Goal: Task Accomplishment & Management: Complete application form

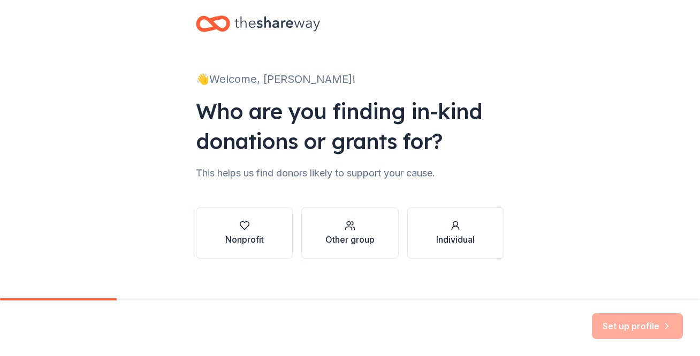
scroll to position [26, 0]
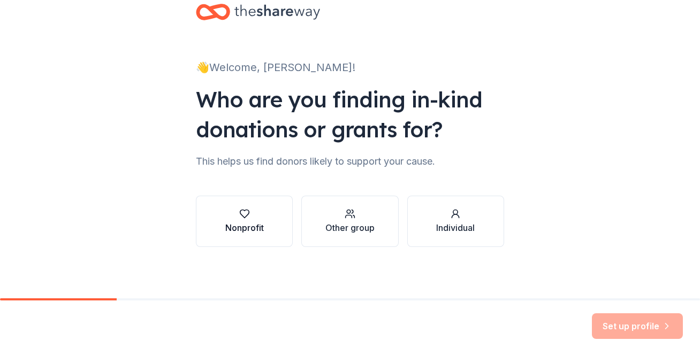
click at [251, 245] on button "Nonprofit" at bounding box center [244, 221] width 97 height 51
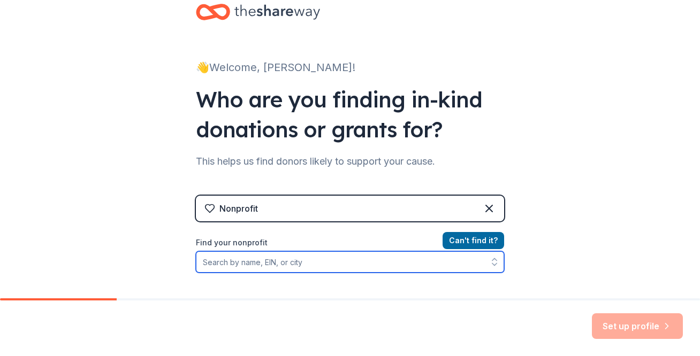
click at [272, 263] on input "Find your nonprofit" at bounding box center [350, 261] width 308 height 21
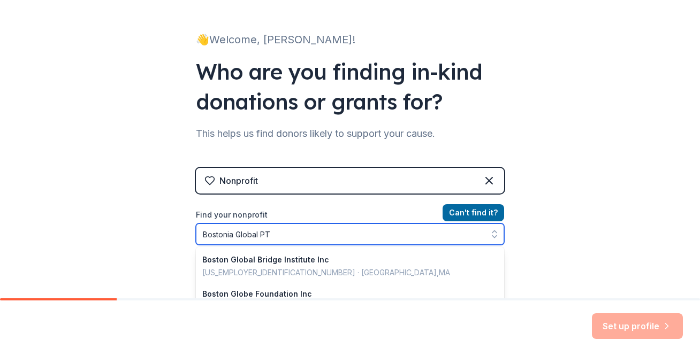
type input "Bostonia Global PTA"
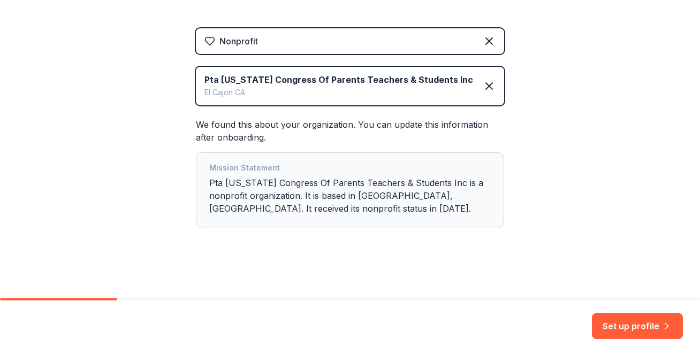
scroll to position [196, 0]
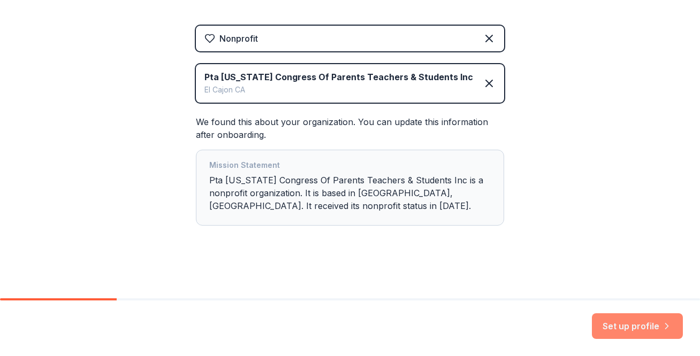
click at [619, 327] on button "Set up profile" at bounding box center [637, 326] width 91 height 26
click at [372, 183] on div "Mission Statement Pta [US_STATE] Congress Of Parents Teachers & Students Inc is…" at bounding box center [349, 188] width 281 height 58
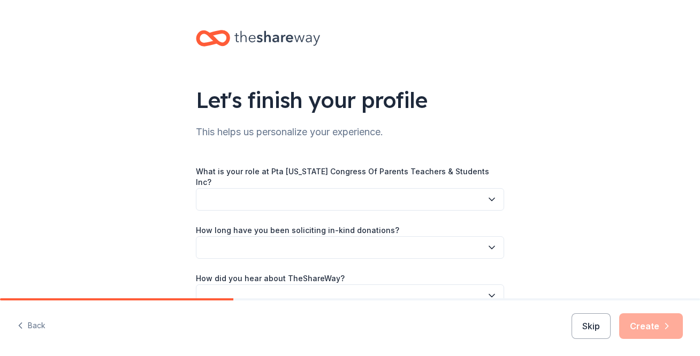
click at [365, 188] on button "button" at bounding box center [350, 199] width 308 height 22
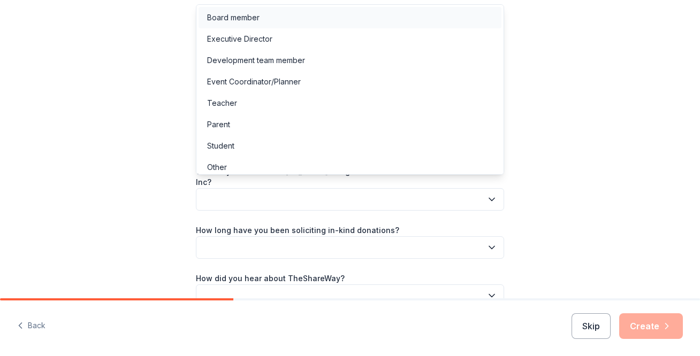
click at [263, 22] on div "Board member" at bounding box center [349, 17] width 303 height 21
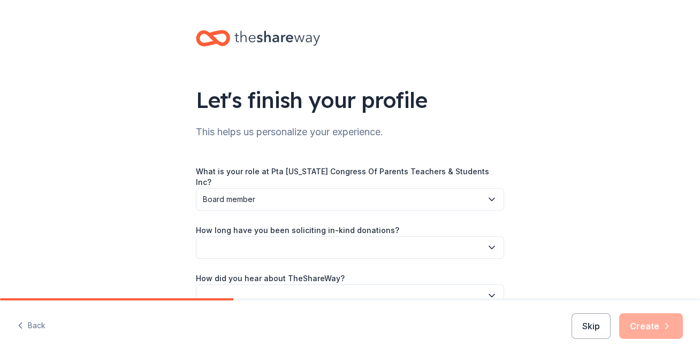
click at [294, 236] on button "button" at bounding box center [350, 247] width 308 height 22
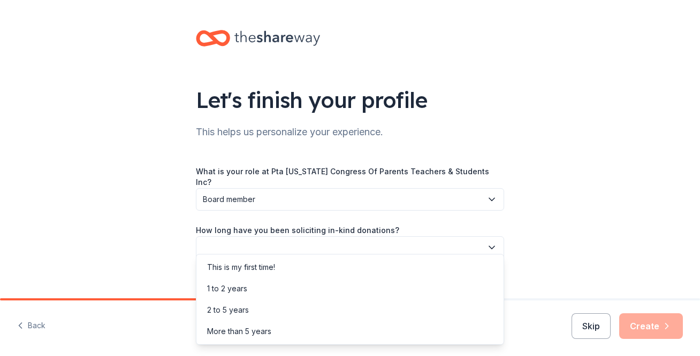
scroll to position [26, 0]
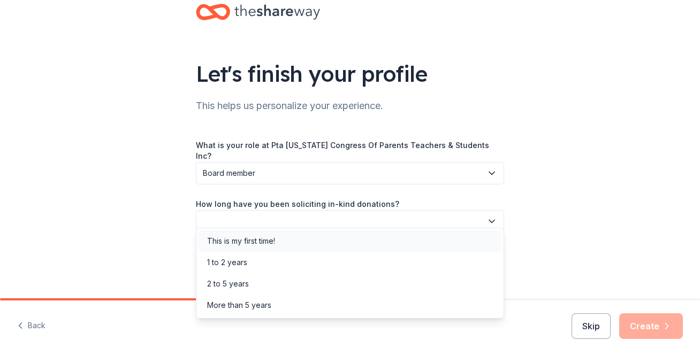
click at [290, 236] on div "This is my first time!" at bounding box center [349, 241] width 303 height 21
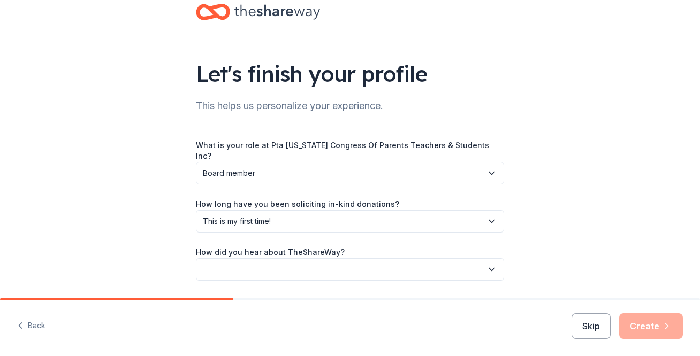
scroll to position [51, 0]
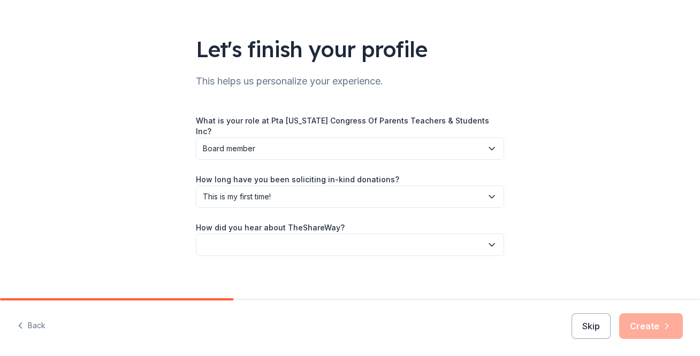
click at [290, 236] on button "button" at bounding box center [350, 245] width 308 height 22
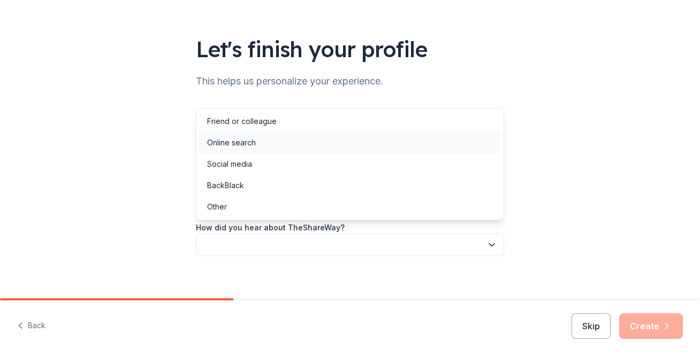
click at [260, 143] on div "Online search" at bounding box center [349, 142] width 303 height 21
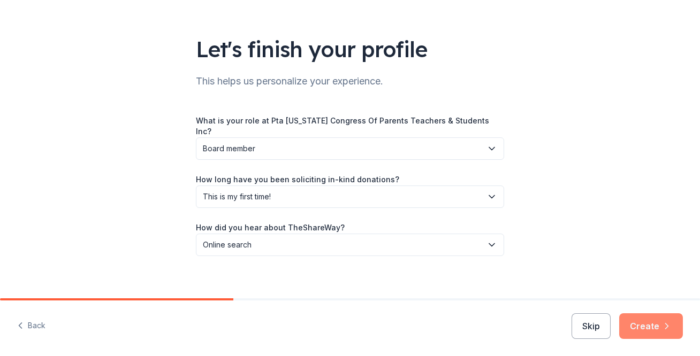
click at [669, 328] on icon "button" at bounding box center [666, 326] width 11 height 11
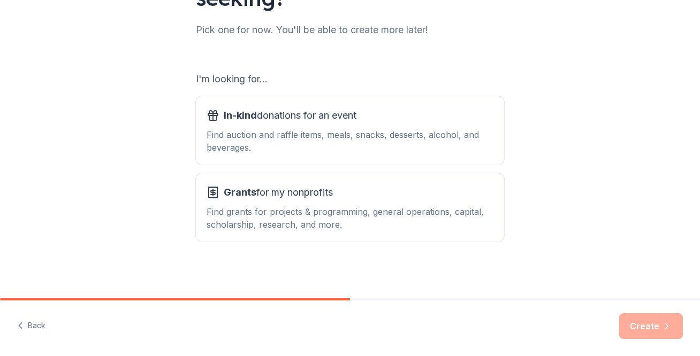
scroll to position [133, 0]
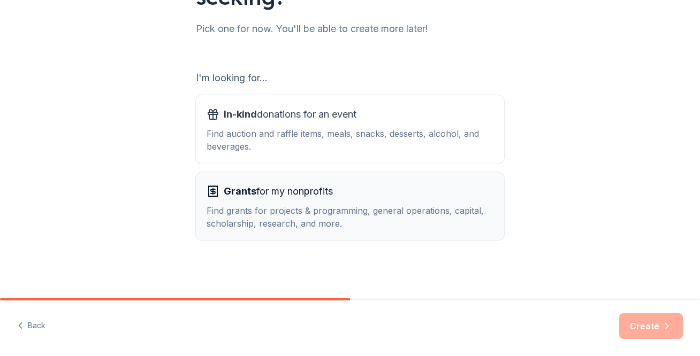
click at [409, 194] on div "Grants for my nonprofits" at bounding box center [349, 191] width 287 height 17
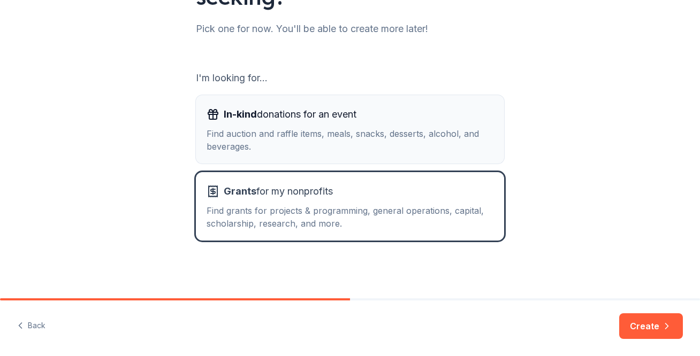
click at [403, 128] on div "Find auction and raffle items, meals, snacks, desserts, alcohol, and beverages." at bounding box center [349, 140] width 287 height 26
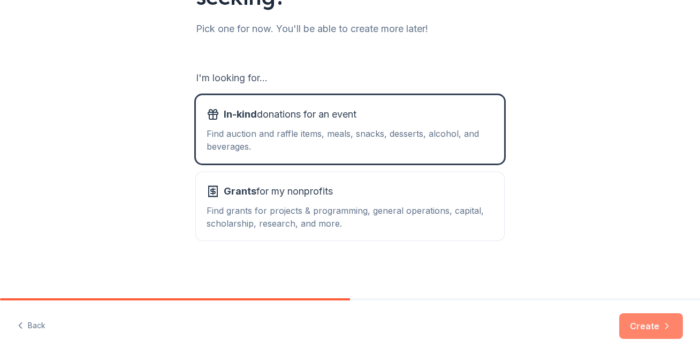
click at [648, 327] on button "Create" at bounding box center [651, 326] width 64 height 26
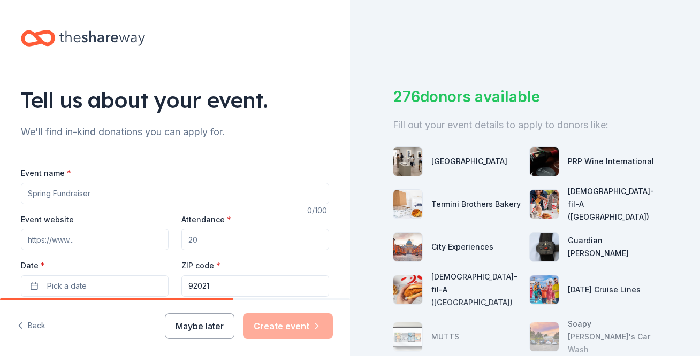
click at [151, 194] on input "Event name *" at bounding box center [175, 193] width 308 height 21
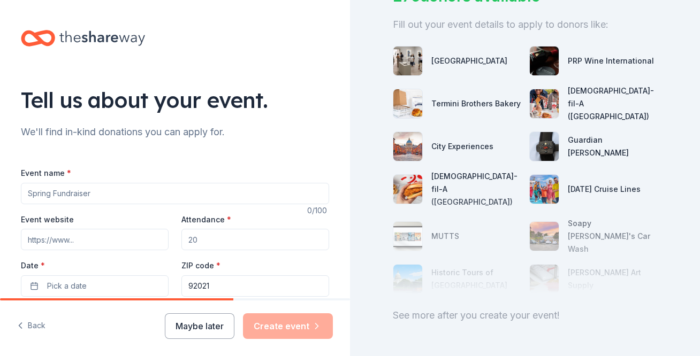
scroll to position [105, 0]
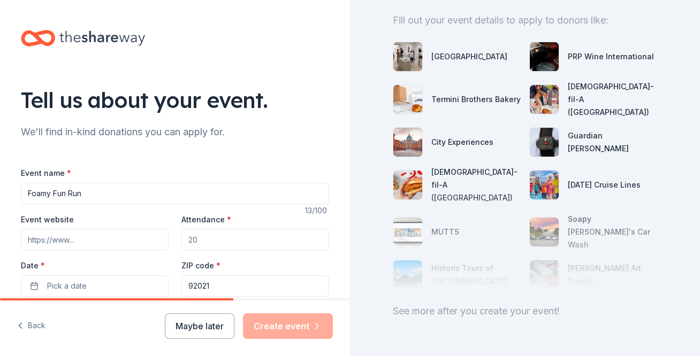
type input "Foamy Fun Run"
type input "[DOMAIN_NAME]"
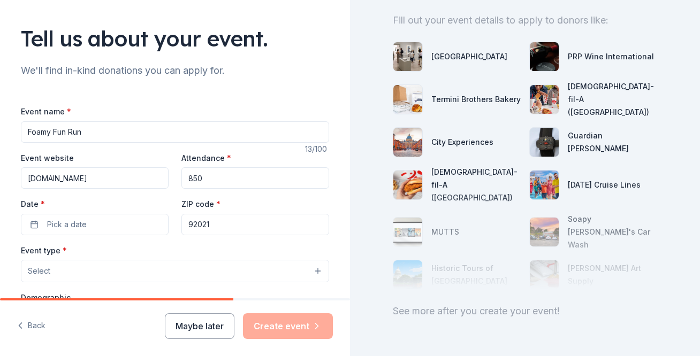
scroll to position [76, 0]
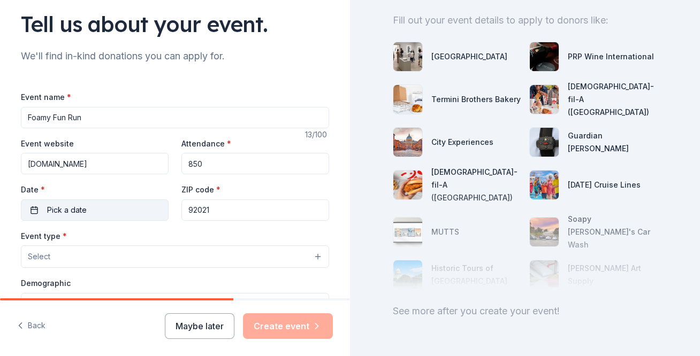
type input "850"
click at [138, 218] on button "Pick a date" at bounding box center [95, 209] width 148 height 21
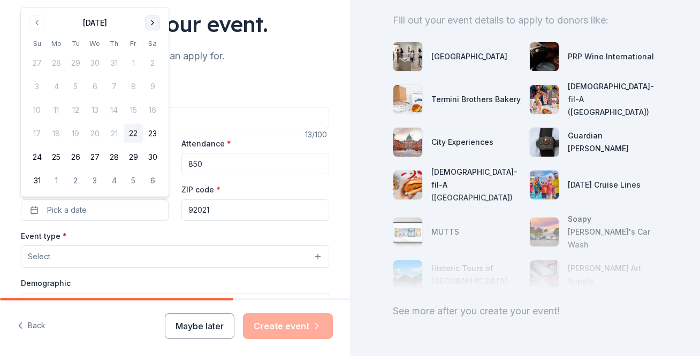
click at [154, 18] on button "Go to next month" at bounding box center [152, 23] width 15 height 15
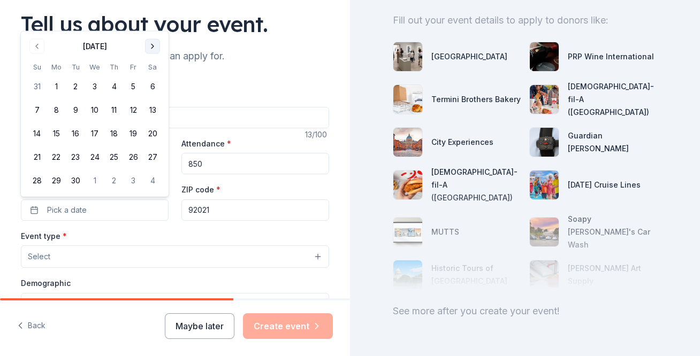
click at [154, 18] on div "Tell us about your event." at bounding box center [175, 24] width 308 height 30
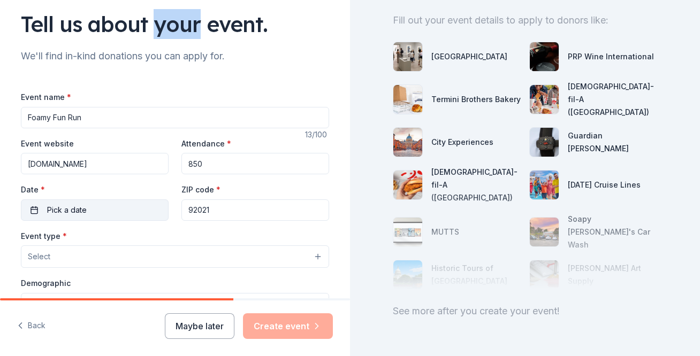
click at [132, 211] on button "Pick a date" at bounding box center [95, 209] width 148 height 21
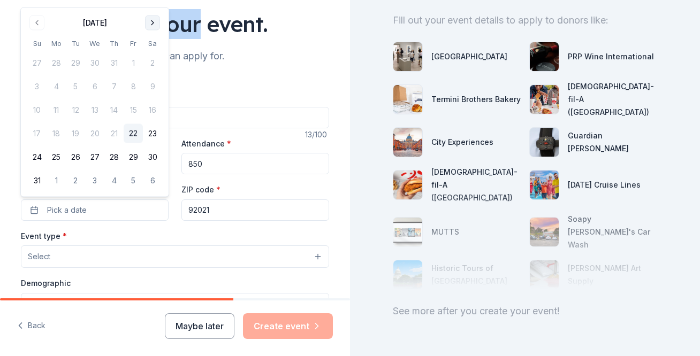
click at [149, 21] on button "Go to next month" at bounding box center [152, 23] width 15 height 15
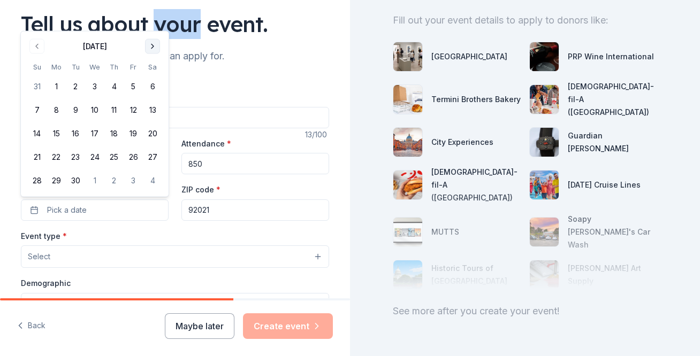
click at [149, 51] on button "Go to next month" at bounding box center [152, 46] width 15 height 15
click at [135, 134] on button "17" at bounding box center [133, 133] width 19 height 19
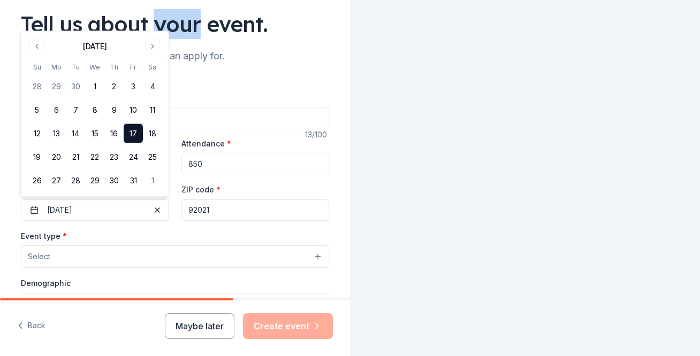
scroll to position [0, 0]
click at [221, 229] on div "Event type * Select" at bounding box center [175, 248] width 308 height 39
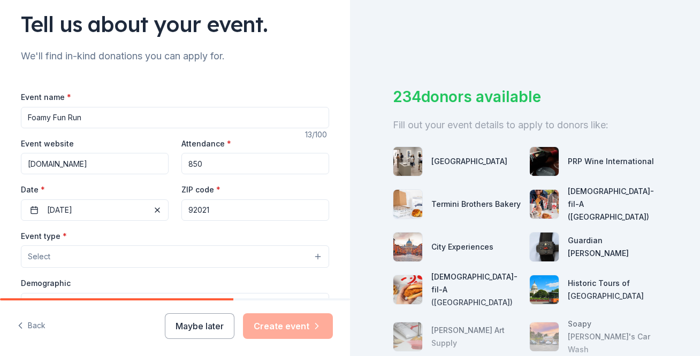
click at [150, 265] on button "Select" at bounding box center [175, 256] width 308 height 22
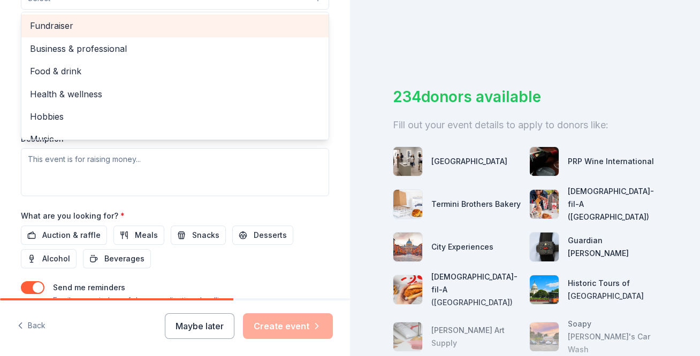
click at [106, 33] on div "Fundraiser" at bounding box center [174, 25] width 307 height 22
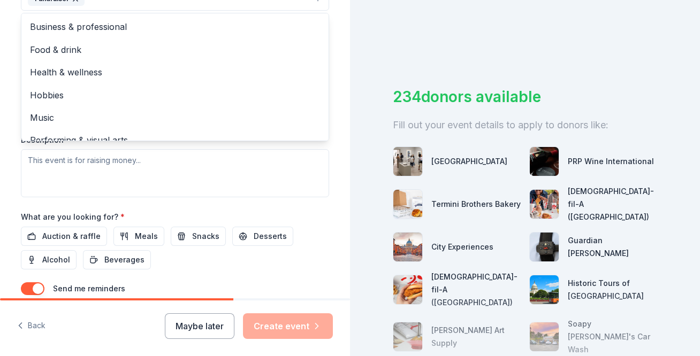
click at [8, 167] on div "Tell us about your event. We'll find in-kind donations you can apply for. Event…" at bounding box center [175, 22] width 342 height 713
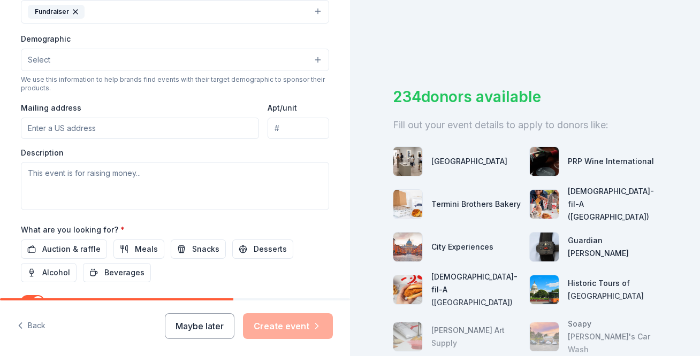
click at [85, 60] on button "Select" at bounding box center [175, 60] width 308 height 22
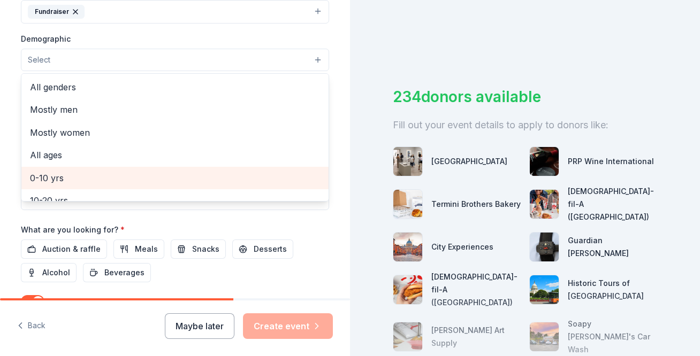
click at [95, 174] on span "0-10 yrs" at bounding box center [175, 178] width 290 height 14
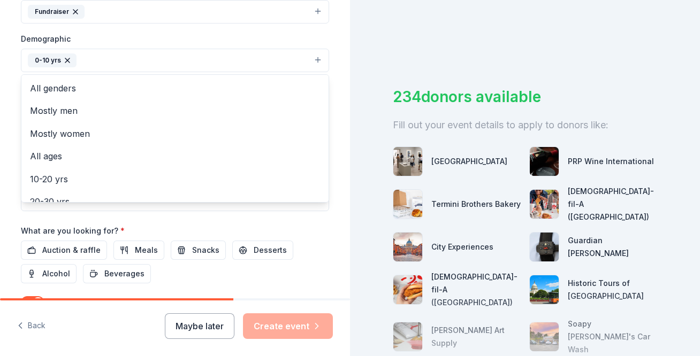
click at [1, 155] on div "Tell us about your event. We'll find in-kind donations you can apply for. Event…" at bounding box center [175, 36] width 350 height 714
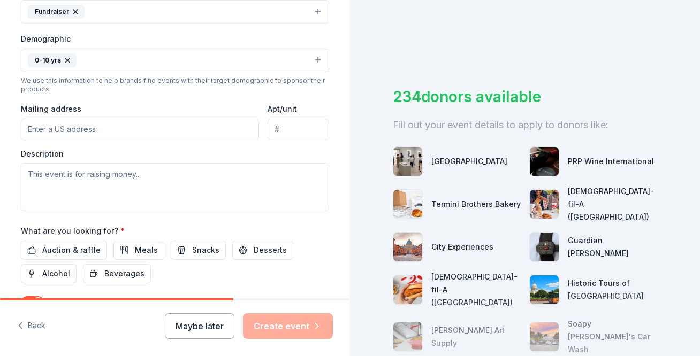
click at [88, 133] on input "Mailing address" at bounding box center [140, 129] width 238 height 21
type input "[STREET_ADDRESS]"
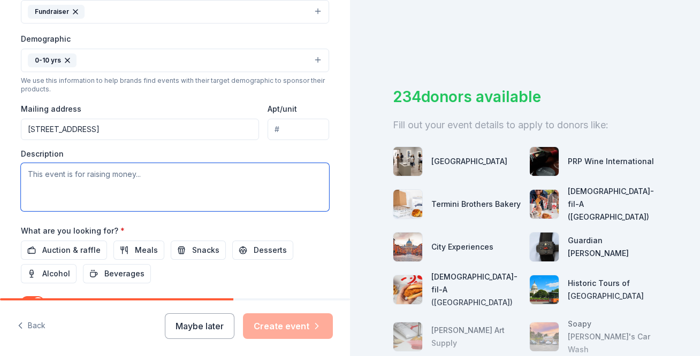
click at [119, 190] on textarea at bounding box center [175, 187] width 308 height 48
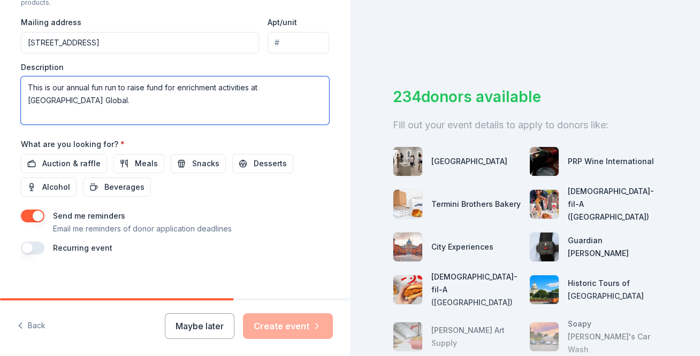
scroll to position [416, 0]
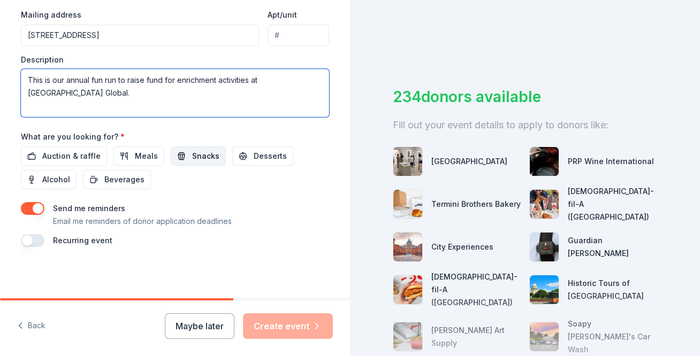
type textarea "This is our annual fun run to raise fund for enrichment activities at [GEOGRAPH…"
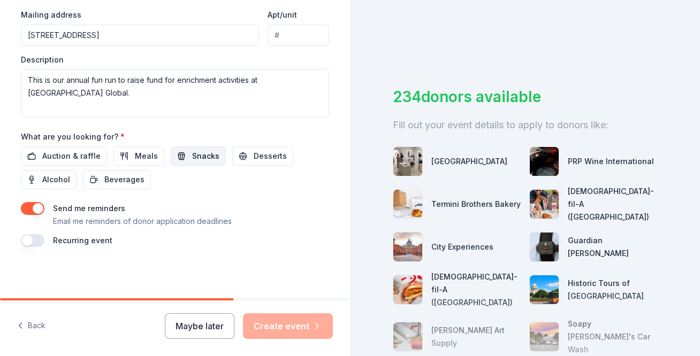
click at [180, 159] on button "Snacks" at bounding box center [198, 156] width 55 height 19
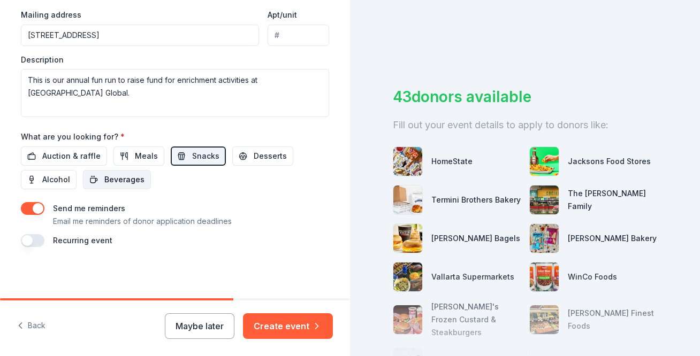
click at [130, 182] on span "Beverages" at bounding box center [124, 179] width 40 height 13
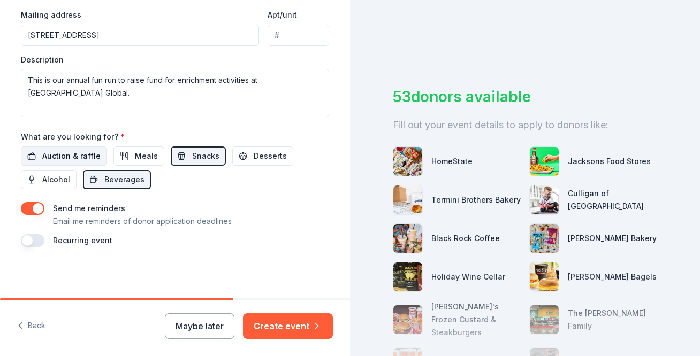
click at [86, 161] on span "Auction & raffle" at bounding box center [71, 156] width 58 height 13
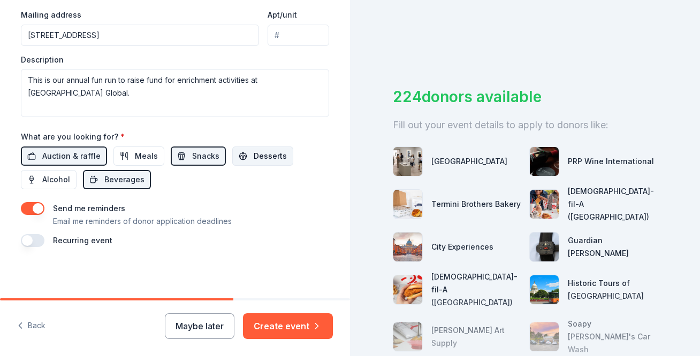
click at [264, 161] on span "Desserts" at bounding box center [270, 156] width 33 height 13
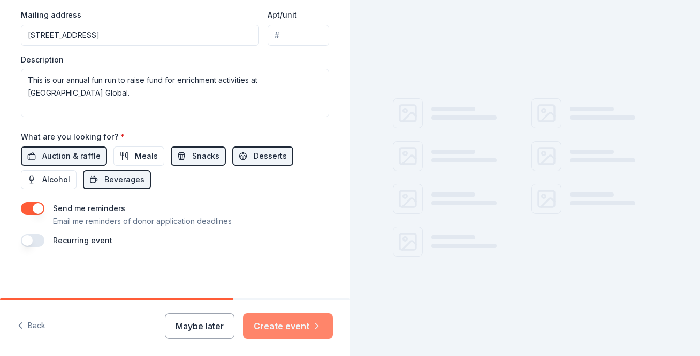
click at [309, 323] on button "Create event" at bounding box center [288, 326] width 90 height 26
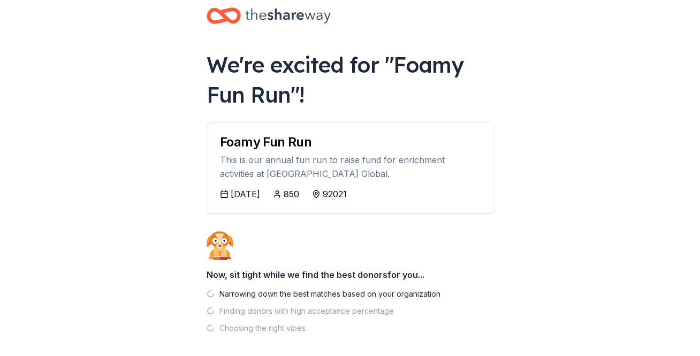
scroll to position [51, 0]
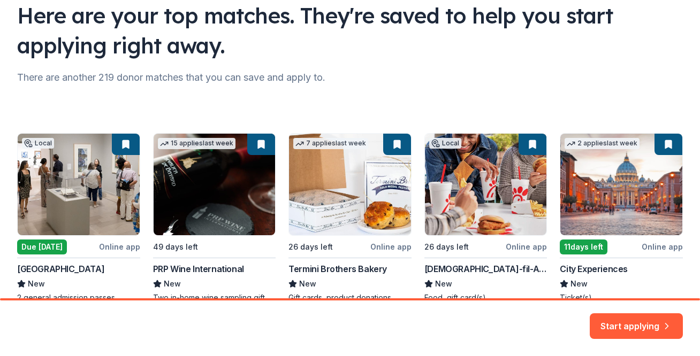
scroll to position [151, 0]
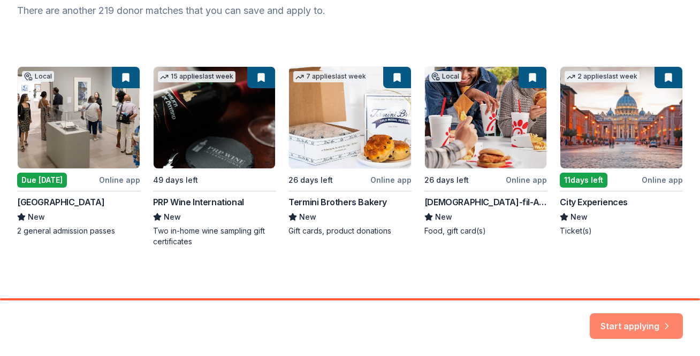
click at [615, 324] on button "Start applying" at bounding box center [635, 320] width 93 height 26
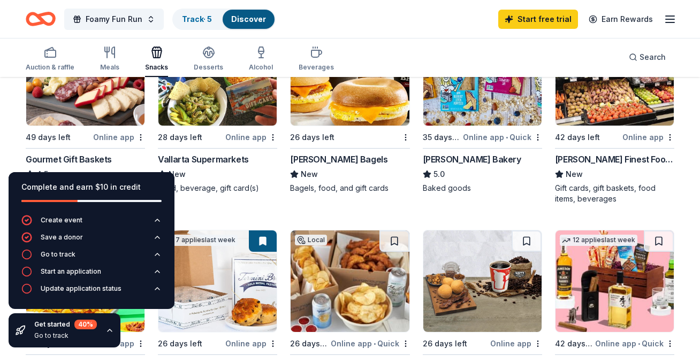
scroll to position [21, 0]
